Goal: Information Seeking & Learning: Check status

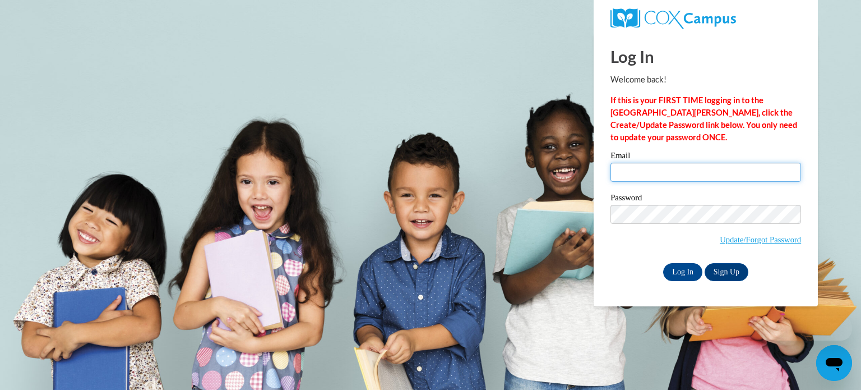
type input "bboulier@rsu50.org"
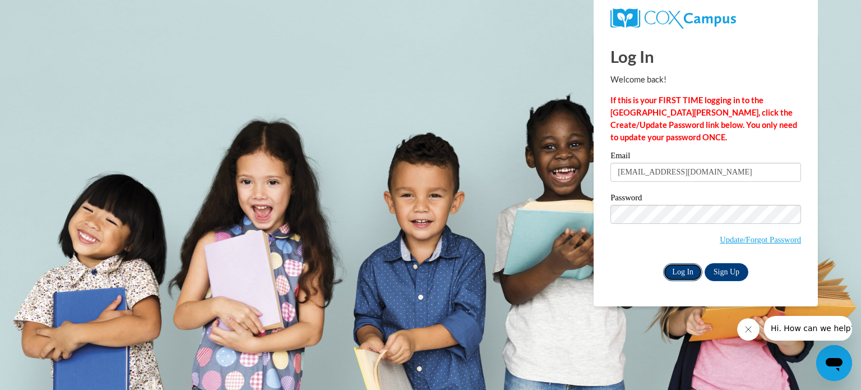
click at [688, 272] on input "Log In" at bounding box center [682, 272] width 39 height 18
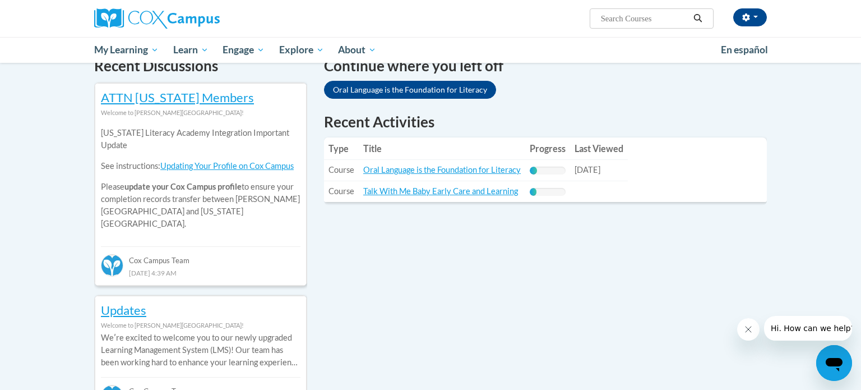
scroll to position [357, 0]
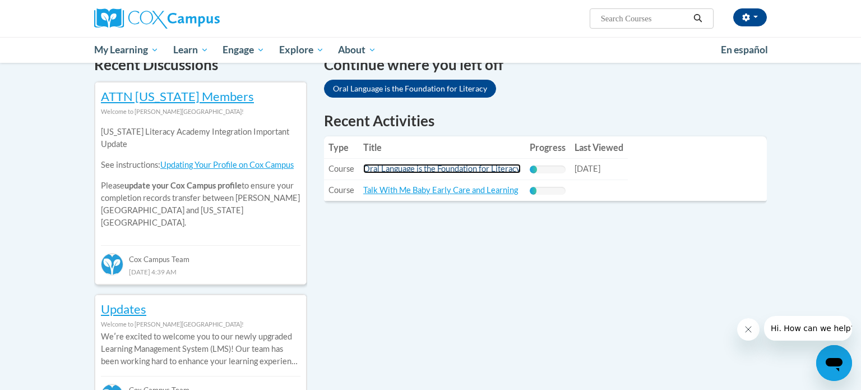
click at [464, 169] on link "Oral Language is the Foundation for Literacy" at bounding box center [442, 169] width 158 height 10
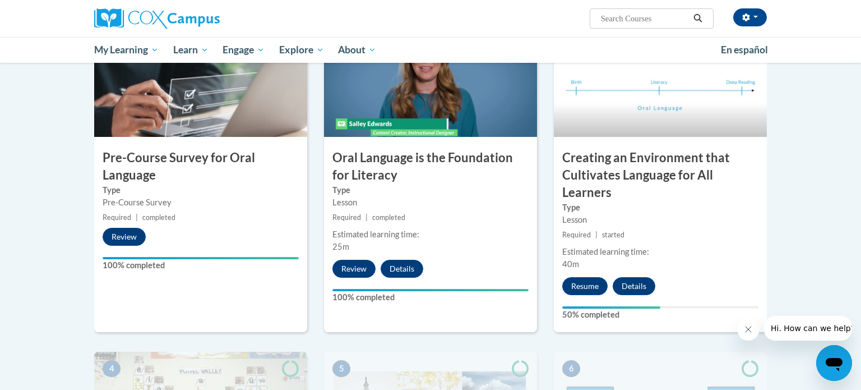
scroll to position [269, 0]
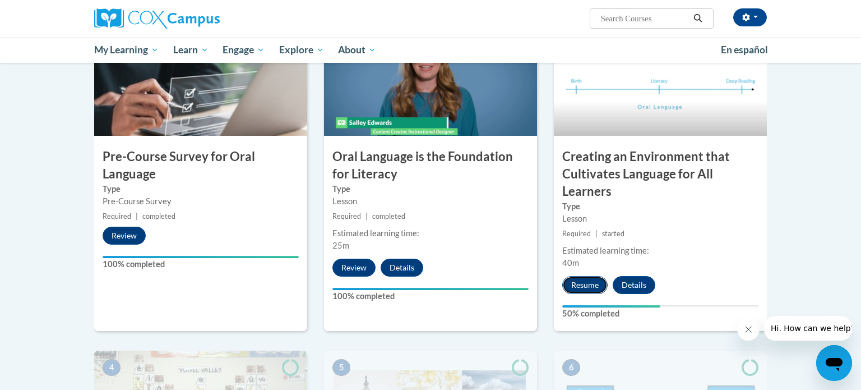
click at [585, 283] on button "Resume" at bounding box center [584, 285] width 45 height 18
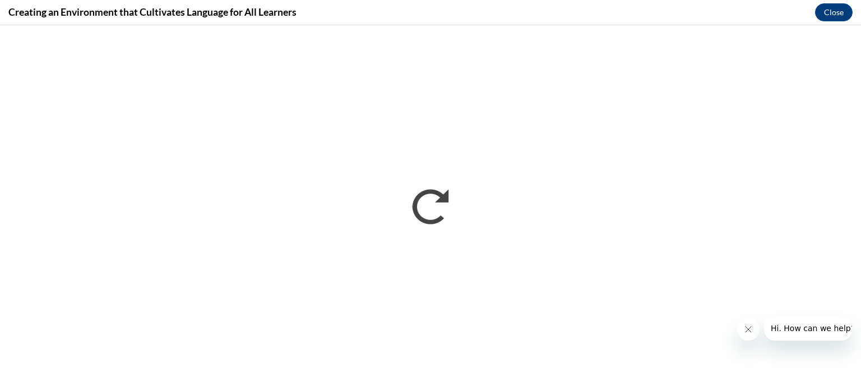
scroll to position [0, 0]
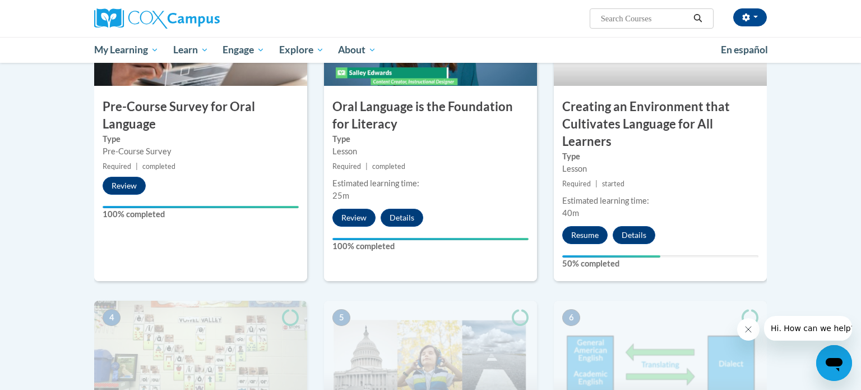
scroll to position [323, 0]
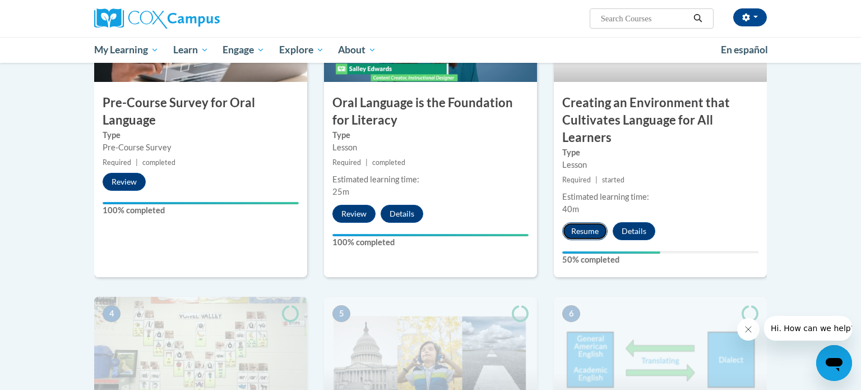
click at [584, 230] on button "Resume" at bounding box center [584, 231] width 45 height 18
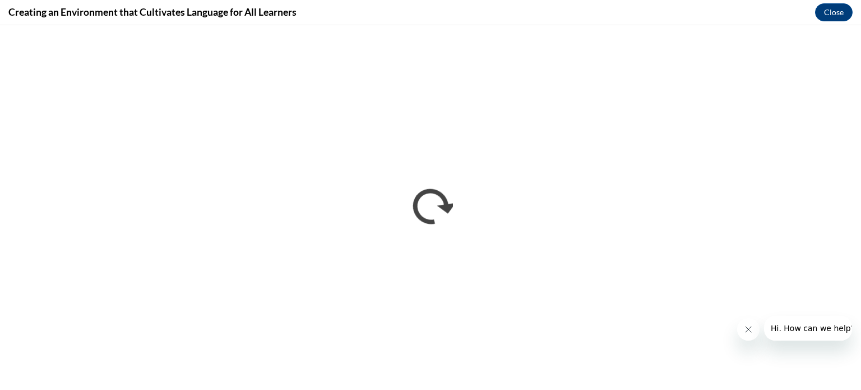
scroll to position [0, 0]
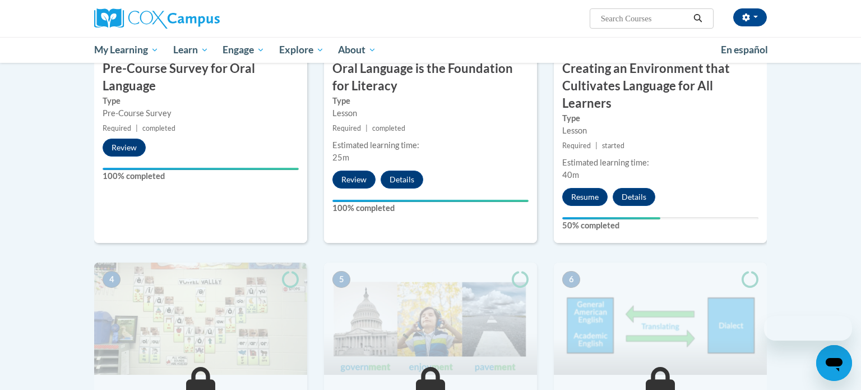
scroll to position [269, 0]
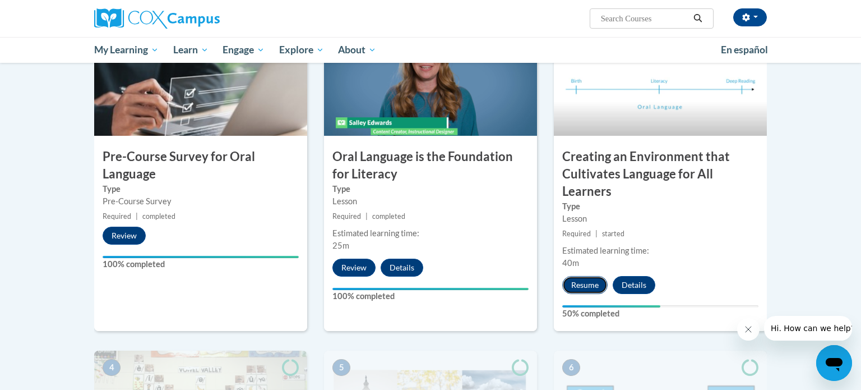
click at [587, 284] on button "Resume" at bounding box center [584, 285] width 45 height 18
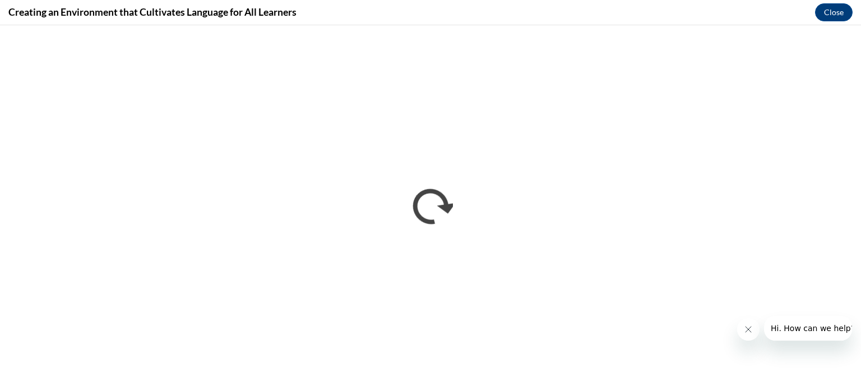
scroll to position [0, 0]
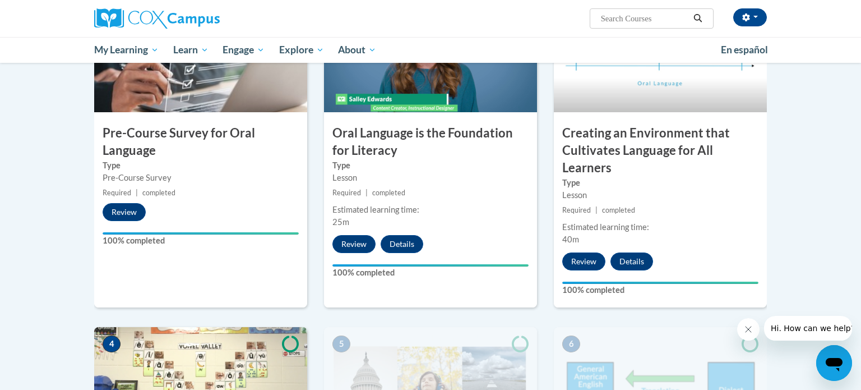
scroll to position [294, 0]
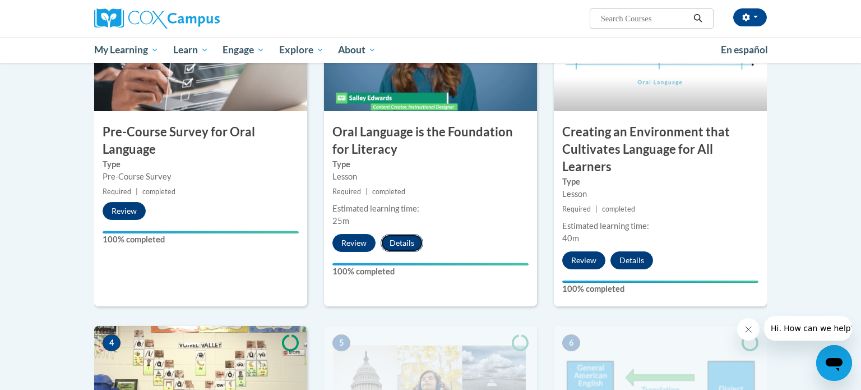
click at [401, 246] on button "Details" at bounding box center [402, 243] width 43 height 18
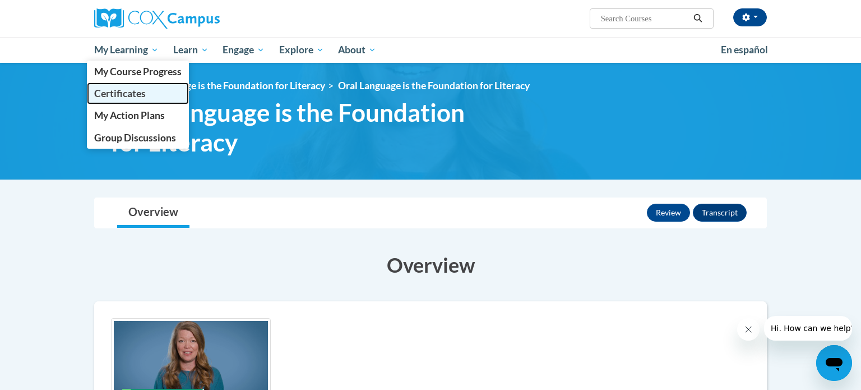
click at [132, 98] on span "Certificates" at bounding box center [120, 93] width 52 height 12
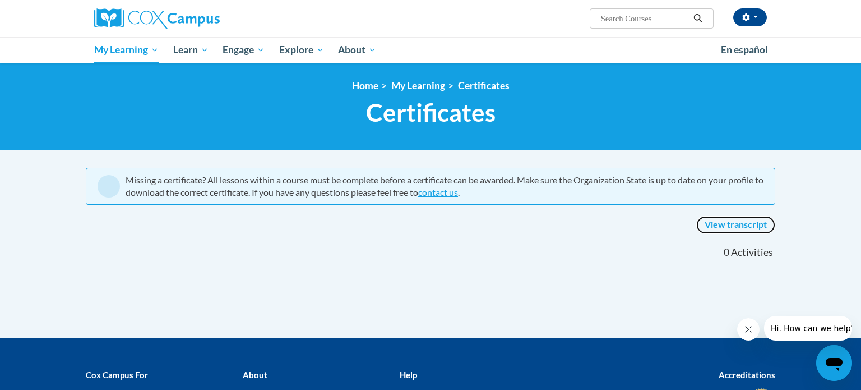
click at [729, 223] on link "View transcript" at bounding box center [735, 225] width 79 height 18
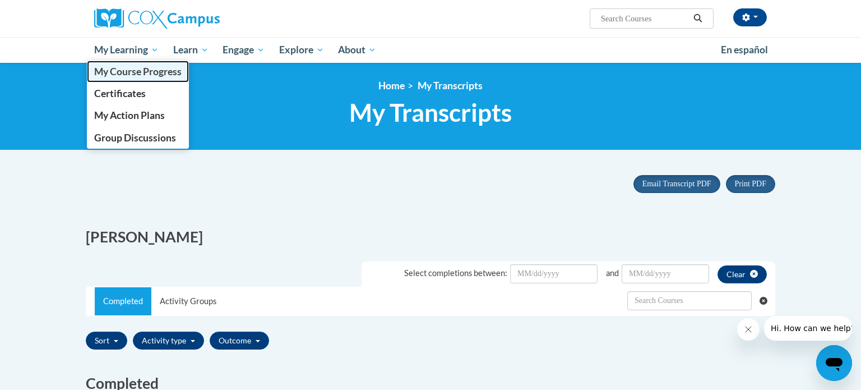
click at [145, 68] on span "My Course Progress" at bounding box center [137, 72] width 87 height 12
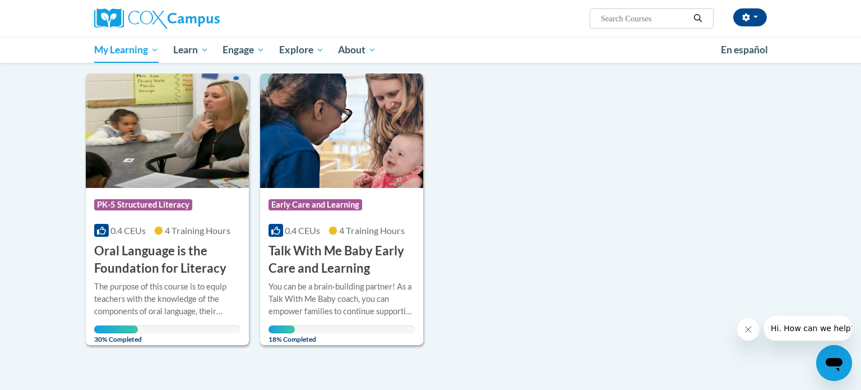
scroll to position [128, 0]
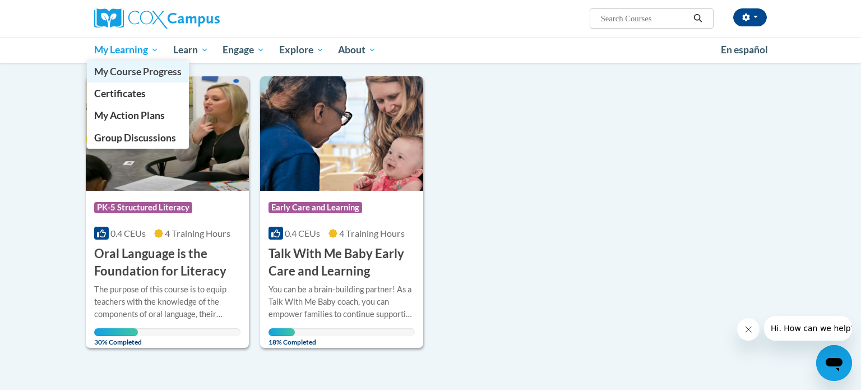
click at [127, 72] on span "My Course Progress" at bounding box center [137, 72] width 87 height 12
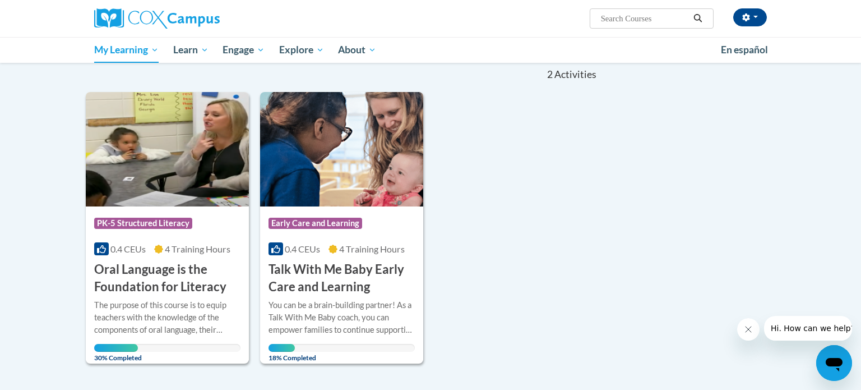
scroll to position [127, 0]
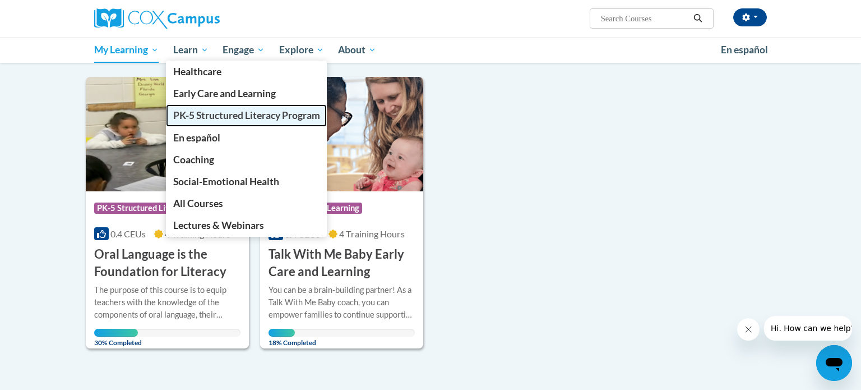
click at [220, 117] on span "PK-5 Structured Literacy Program" at bounding box center [246, 115] width 147 height 12
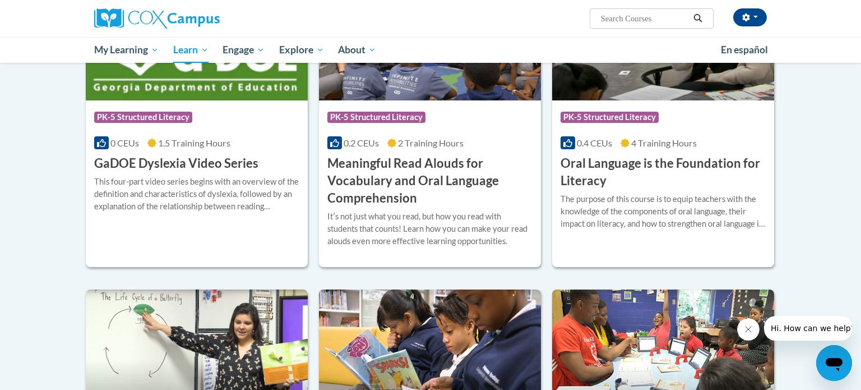
scroll to position [715, 0]
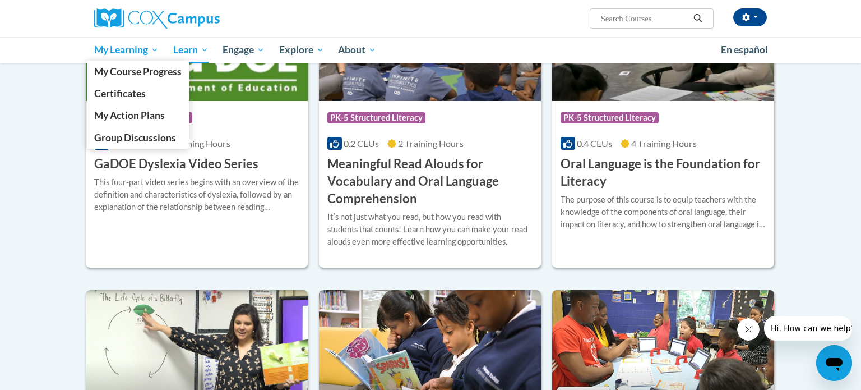
click at [155, 50] on span "My Learning" at bounding box center [126, 49] width 64 height 13
click at [122, 94] on span "Certificates" at bounding box center [120, 93] width 52 height 12
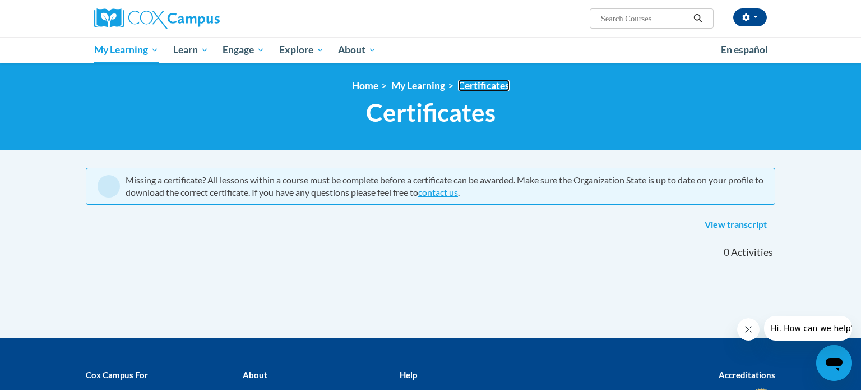
click at [486, 85] on link "Certificates" at bounding box center [484, 86] width 52 height 12
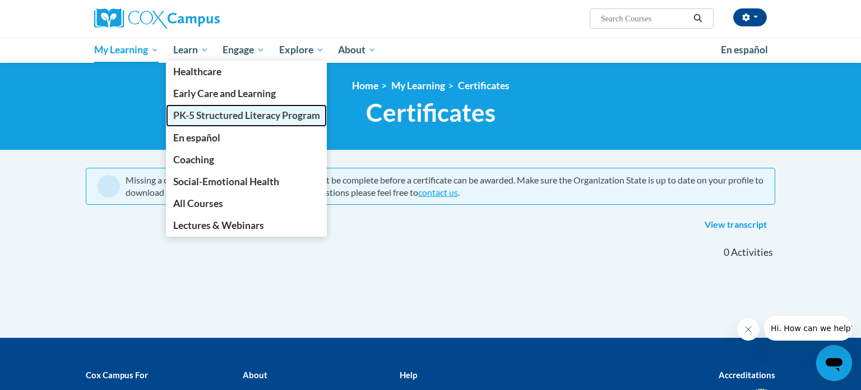
click at [210, 115] on span "PK-5 Structured Literacy Program" at bounding box center [246, 115] width 147 height 12
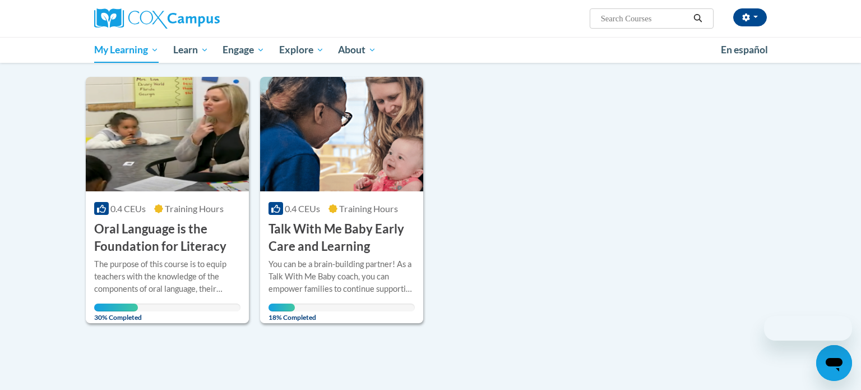
scroll to position [114, 0]
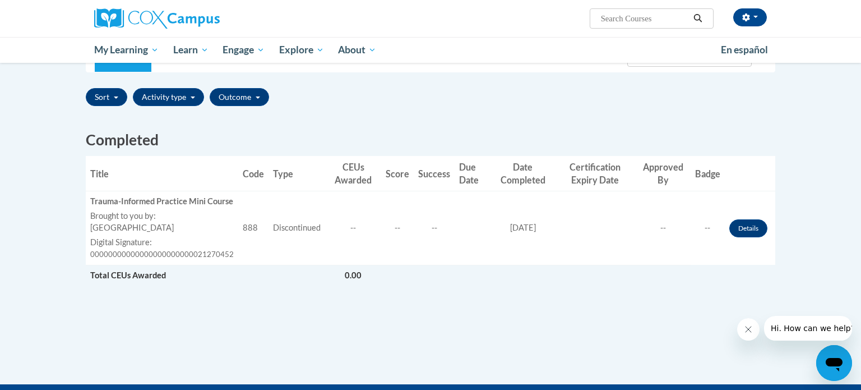
scroll to position [244, 0]
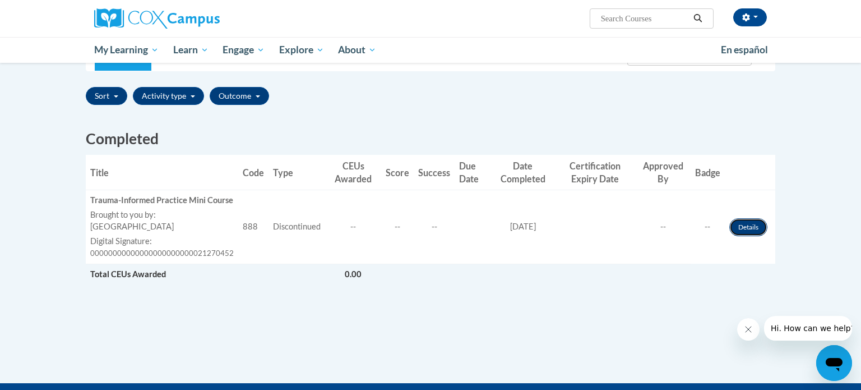
click at [744, 234] on link "Details" at bounding box center [748, 227] width 38 height 18
